Goal: Book appointment/travel/reservation

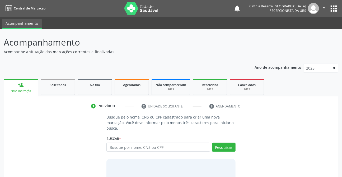
click at [161, 150] on input "text" at bounding box center [157, 147] width 103 height 9
type input "46449126892"
click at [221, 145] on button "Pesquisar" at bounding box center [223, 147] width 23 height 9
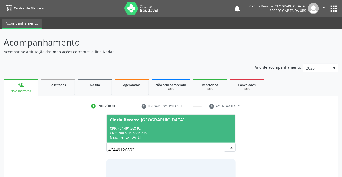
click at [209, 135] on div "Nascimento: [DATE]" at bounding box center [171, 137] width 122 height 4
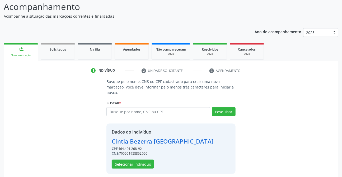
scroll to position [40, 0]
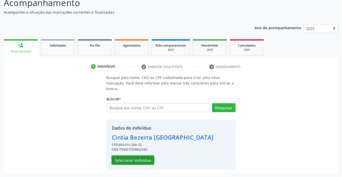
click at [125, 161] on button "Selecionar indivíduo" at bounding box center [133, 160] width 42 height 9
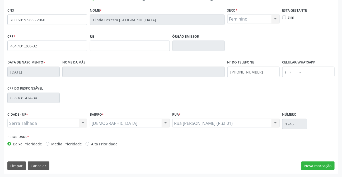
scroll to position [108, 0]
click at [313, 166] on button "Nova marcação" at bounding box center [317, 165] width 33 height 9
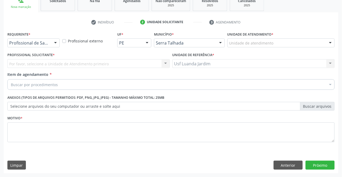
scroll to position [84, 0]
click at [54, 43] on div at bounding box center [55, 43] width 8 height 9
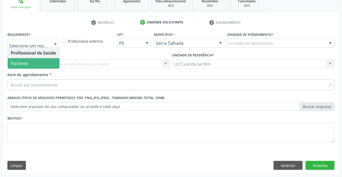
click at [53, 61] on span "Paciente" at bounding box center [34, 63] width 52 height 11
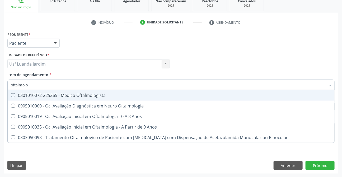
type input "oftalmolog"
click at [55, 96] on div "0301010072-225265 - Médico Oftalmologista" at bounding box center [171, 95] width 320 height 4
checkbox Oftalmologista "true"
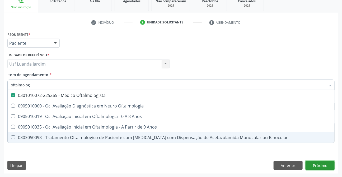
click at [315, 163] on div "Requerente * Paciente Profissional de Saúde Paciente Nenhum resultado encontrad…" at bounding box center [171, 102] width 334 height 143
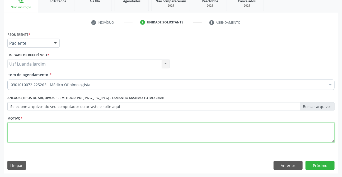
click at [140, 129] on textarea at bounding box center [170, 133] width 327 height 20
type textarea ";"
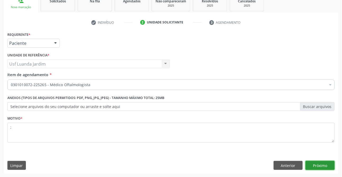
click at [316, 165] on button "Próximo" at bounding box center [319, 165] width 29 height 9
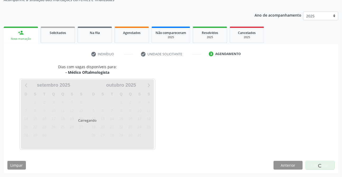
scroll to position [52, 0]
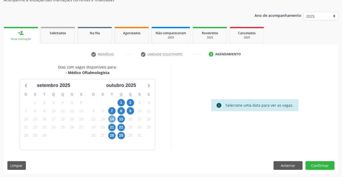
click at [110, 120] on span "14" at bounding box center [111, 119] width 7 height 7
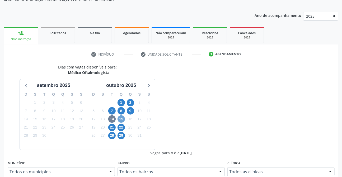
click at [122, 118] on span "15" at bounding box center [120, 119] width 7 height 7
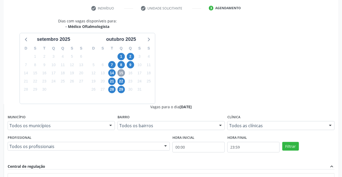
scroll to position [128, 0]
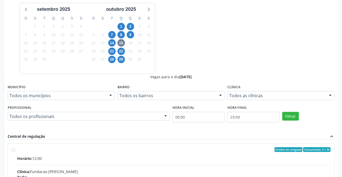
click at [15, 147] on input "Ordem de chegada Consumidos: 0 / 30 Horário: 12:00 Clínica: Fundacao [PERSON_NA…" at bounding box center [14, 149] width 4 height 5
radio input "true"
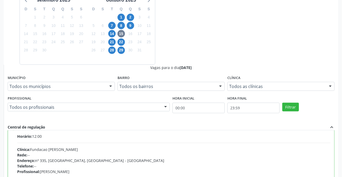
scroll to position [26, 0]
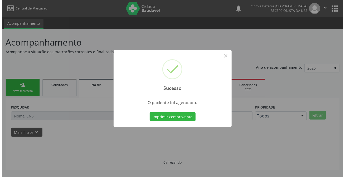
scroll to position [0, 0]
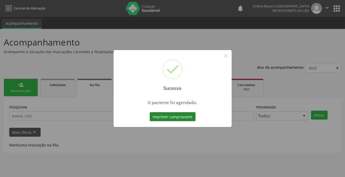
click at [164, 115] on button "Imprimir comprovante" at bounding box center [173, 116] width 46 height 9
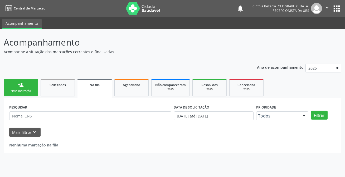
click at [17, 90] on div "Nova marcação" at bounding box center [21, 91] width 26 height 4
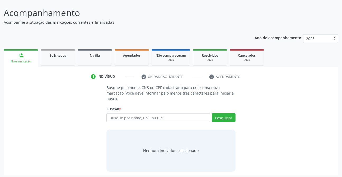
scroll to position [31, 0]
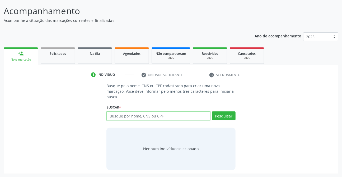
click at [166, 115] on input "text" at bounding box center [157, 116] width 103 height 9
type input "g"
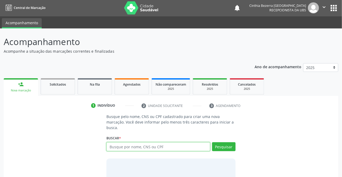
scroll to position [0, 0]
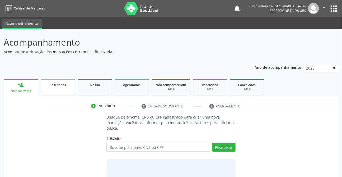
click at [63, 83] on span "Solicitados" at bounding box center [58, 85] width 16 height 4
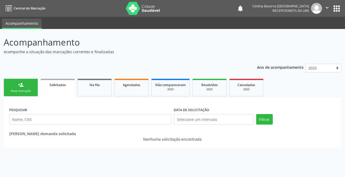
click at [24, 88] on link "person_add Nova marcação" at bounding box center [21, 88] width 34 height 18
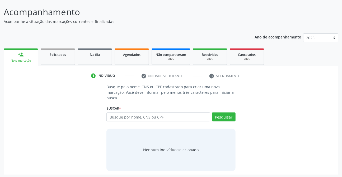
scroll to position [31, 0]
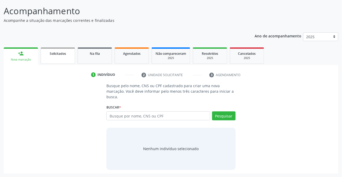
click at [70, 60] on link "Solicitados" at bounding box center [58, 55] width 34 height 16
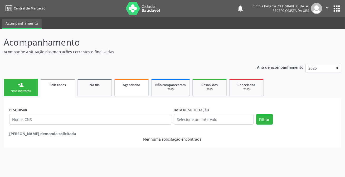
click at [137, 87] on div "Agendados" at bounding box center [131, 85] width 26 height 6
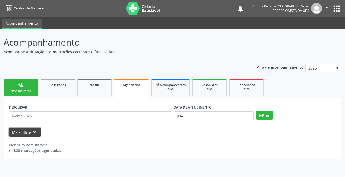
click at [27, 130] on button "Mais filtros keyboard_arrow_down" at bounding box center [24, 132] width 31 height 9
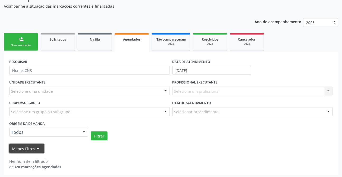
scroll to position [47, 0]
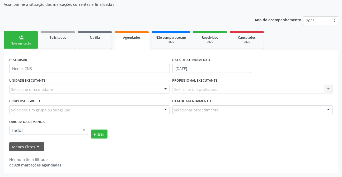
click at [34, 151] on div "Nenhum item filtrado de 320 marcações agendadas" at bounding box center [170, 159] width 323 height 17
click at [35, 149] on icon "keyboard_arrow_up" at bounding box center [38, 147] width 6 height 6
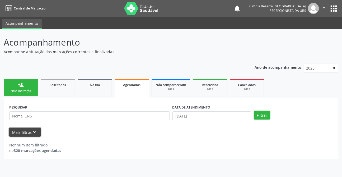
scroll to position [0, 0]
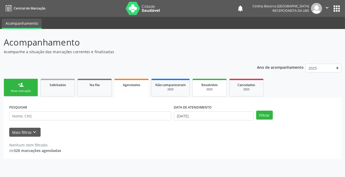
click at [212, 83] on span "Resolvidos" at bounding box center [210, 85] width 16 height 4
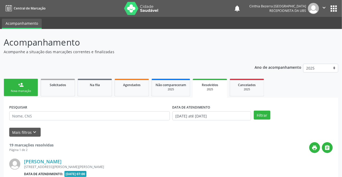
click at [240, 87] on span "Cancelados" at bounding box center [247, 85] width 18 height 4
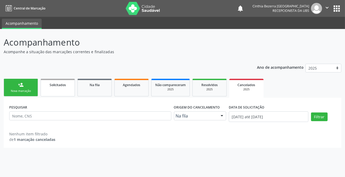
click at [57, 91] on link "Solicitados" at bounding box center [58, 88] width 34 height 18
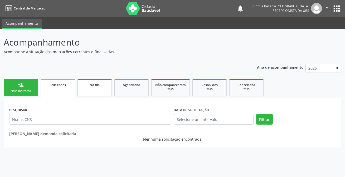
click at [109, 88] on link "Na fila" at bounding box center [95, 88] width 34 height 18
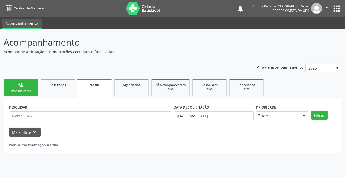
click at [31, 88] on link "person_add Nova marcação" at bounding box center [21, 88] width 34 height 18
